Goal: Task Accomplishment & Management: Manage account settings

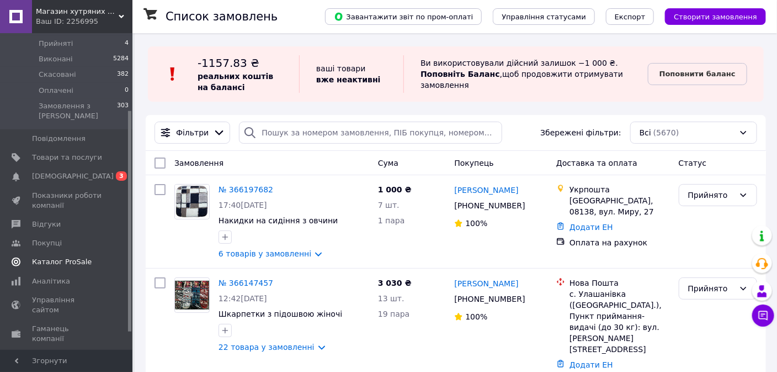
click at [75, 252] on link "Каталог ProSale" at bounding box center [67, 261] width 135 height 19
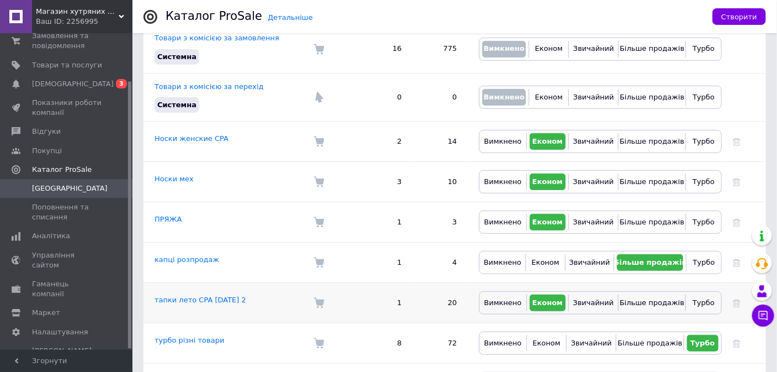
scroll to position [221, 0]
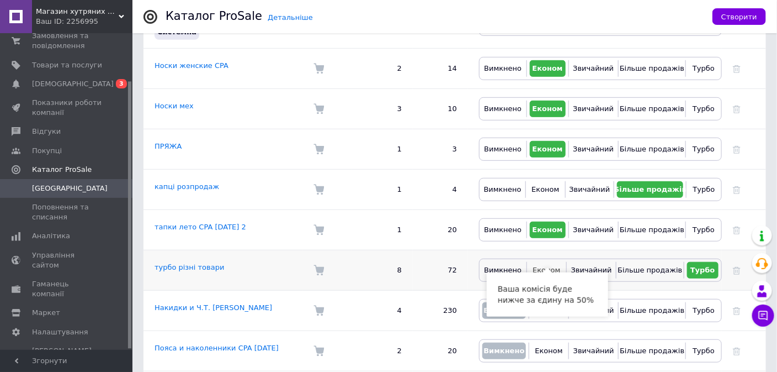
click at [558, 266] on span "Економ" at bounding box center [547, 270] width 28 height 8
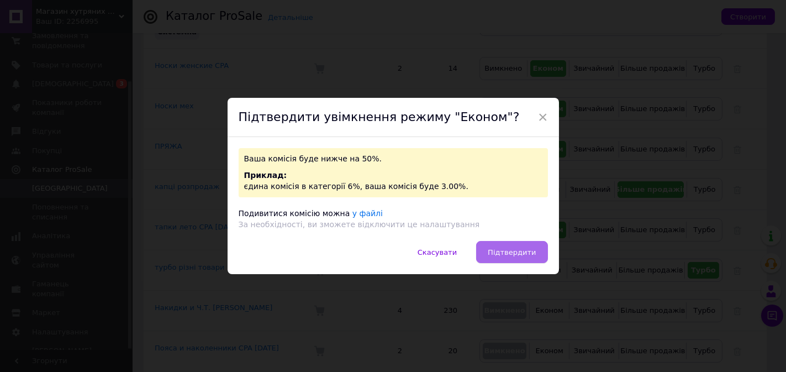
click at [517, 258] on button "Підтвердити" at bounding box center [511, 252] width 71 height 22
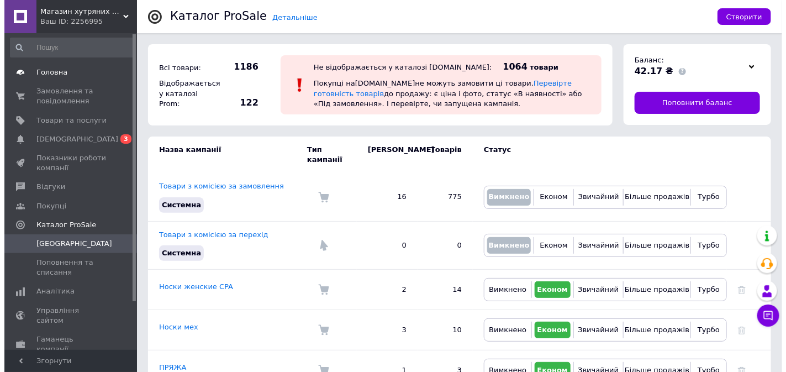
scroll to position [0, 0]
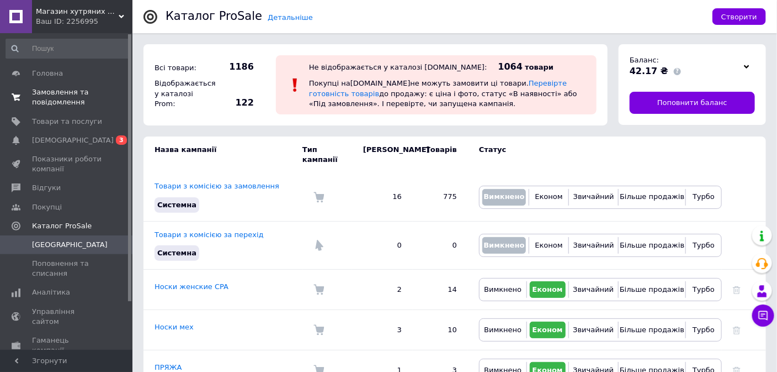
click at [61, 98] on span "Замовлення та повідомлення" at bounding box center [67, 97] width 70 height 20
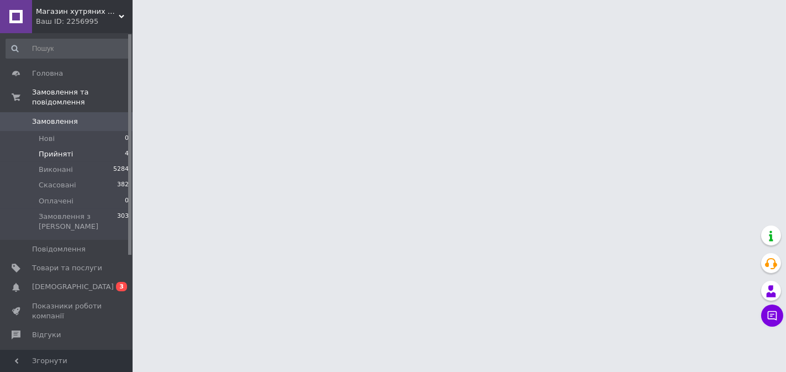
click at [55, 149] on span "Прийняті" at bounding box center [56, 154] width 34 height 10
click at [57, 149] on span "Прийняті" at bounding box center [56, 154] width 34 height 10
click at [66, 165] on span "Виконані" at bounding box center [56, 170] width 34 height 10
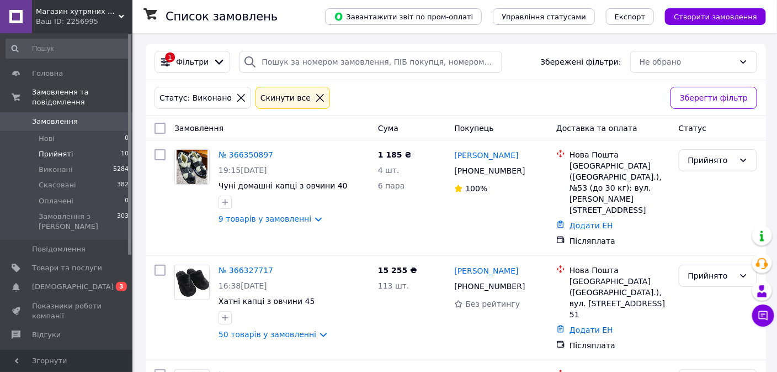
click at [62, 149] on span "Прийняті" at bounding box center [56, 154] width 34 height 10
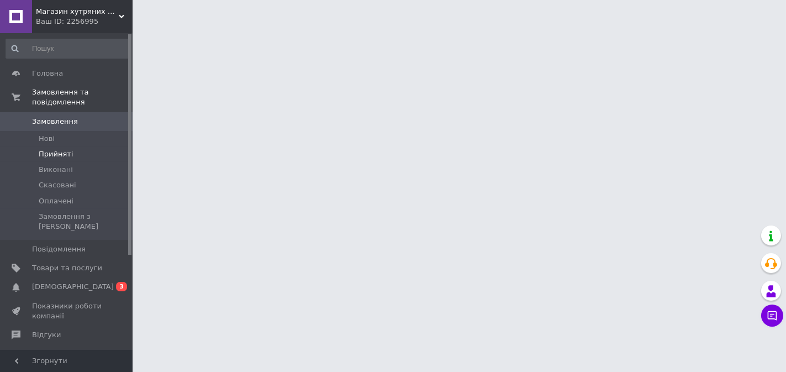
click at [66, 149] on span "Прийняті" at bounding box center [56, 154] width 34 height 10
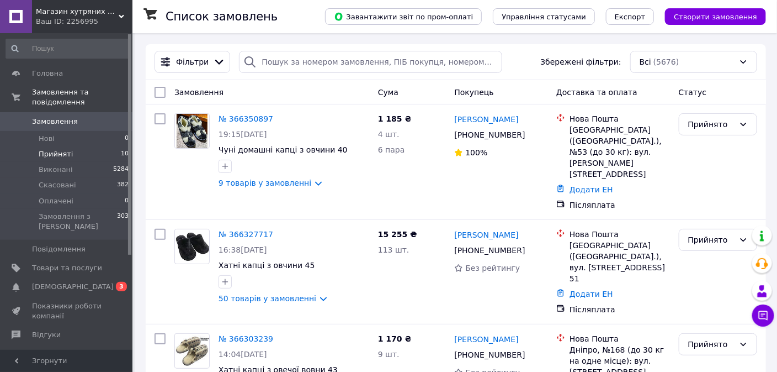
click at [68, 149] on span "Прийняті" at bounding box center [56, 154] width 34 height 10
